Goal: Book appointment/travel/reservation

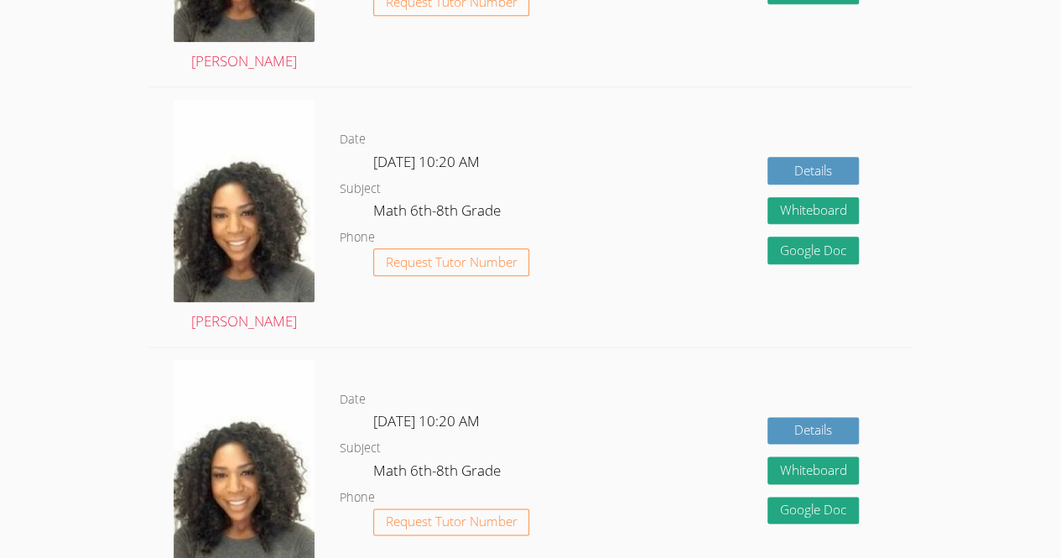
scroll to position [918, 0]
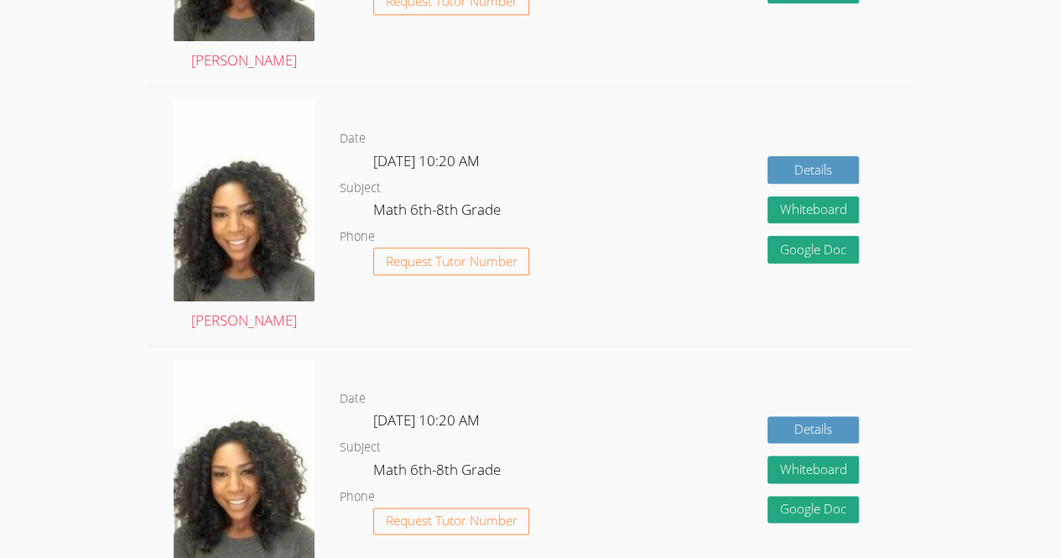
click at [635, 372] on div "Details Whiteboard Hidden Google Doc" at bounding box center [759, 476] width 305 height 259
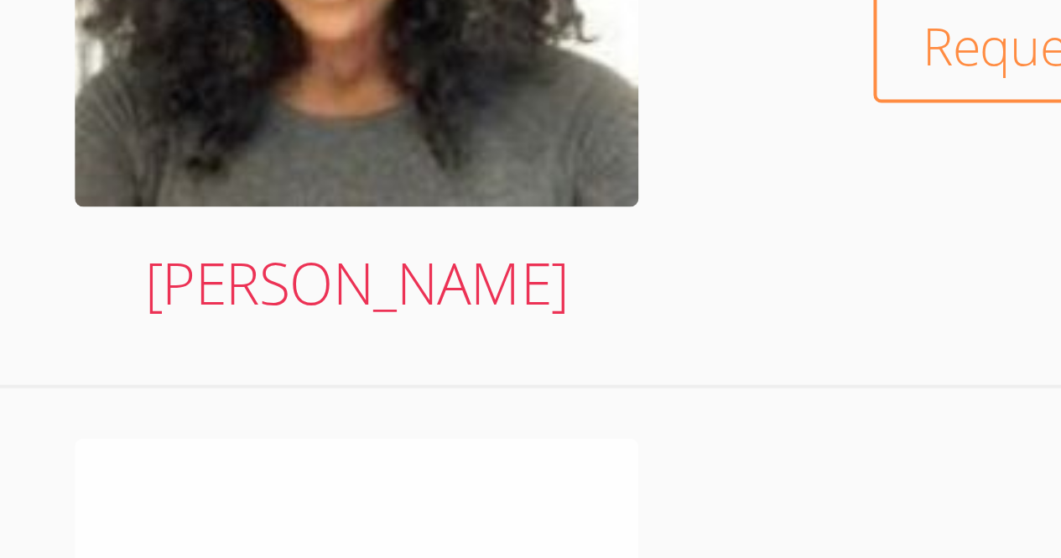
scroll to position [926, 0]
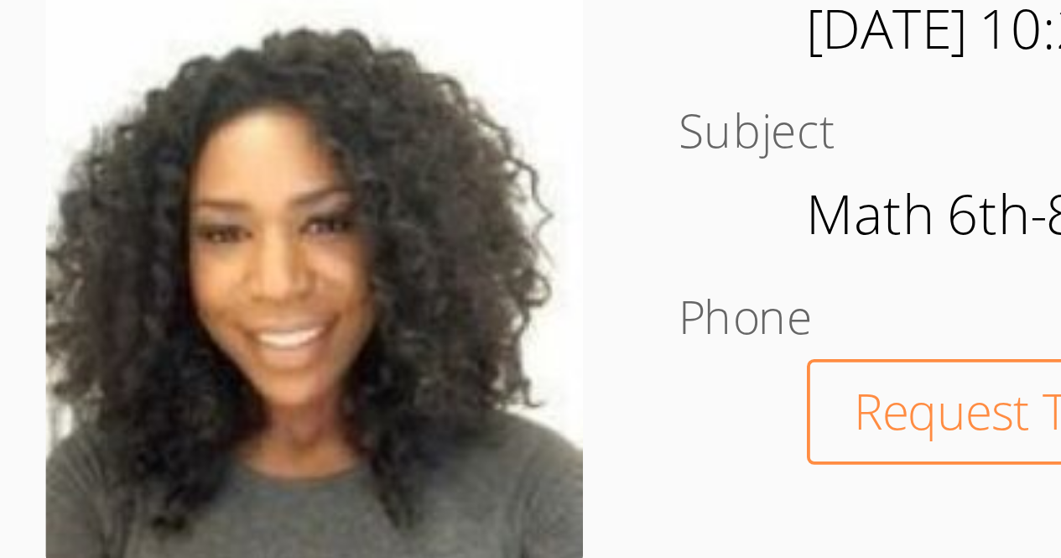
click at [198, 219] on img at bounding box center [244, 192] width 141 height 202
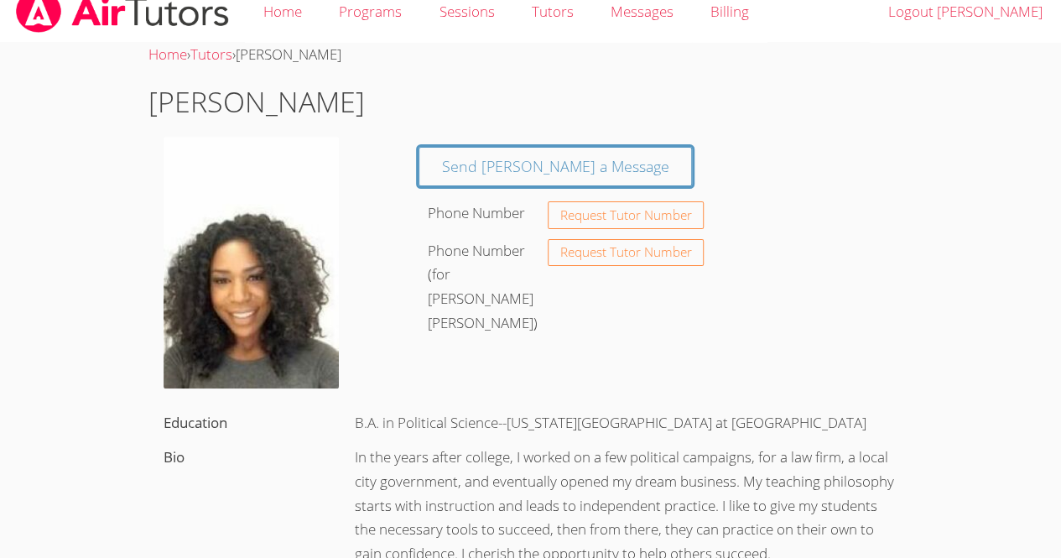
scroll to position [18, 0]
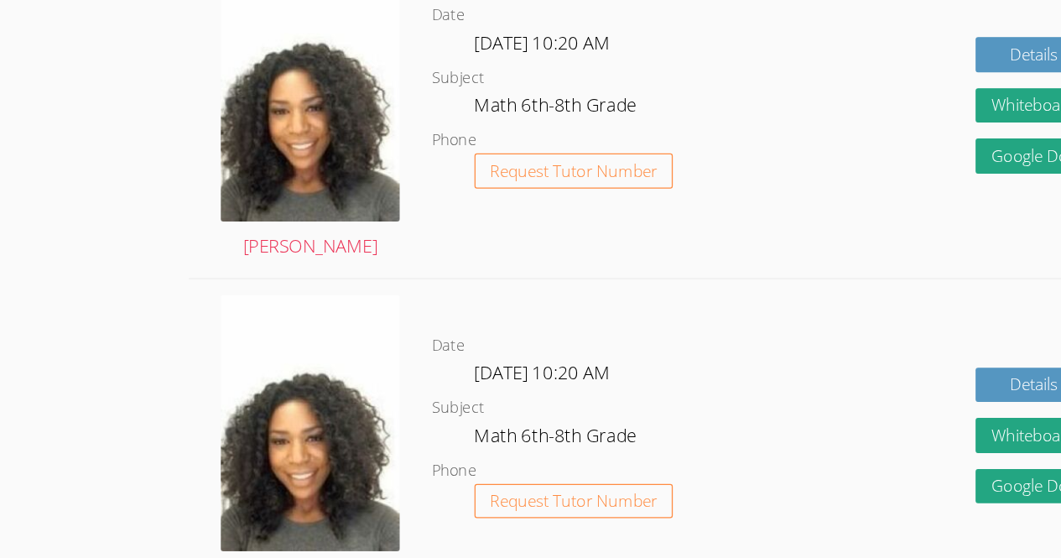
scroll to position [926, 0]
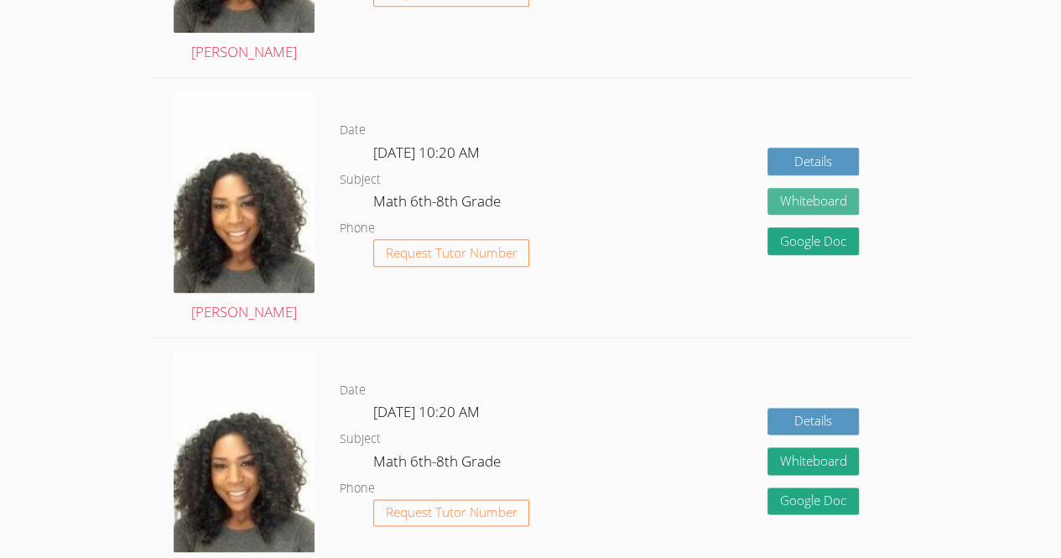
click at [826, 201] on button "Whiteboard" at bounding box center [814, 202] width 92 height 28
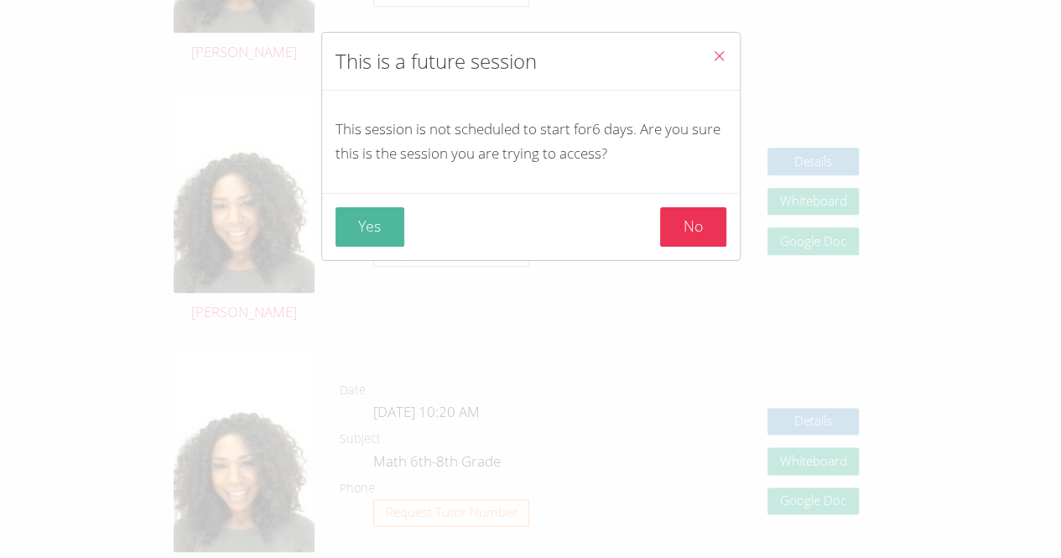
click at [370, 220] on button "Yes" at bounding box center [371, 226] width 70 height 39
